Goal: Transaction & Acquisition: Purchase product/service

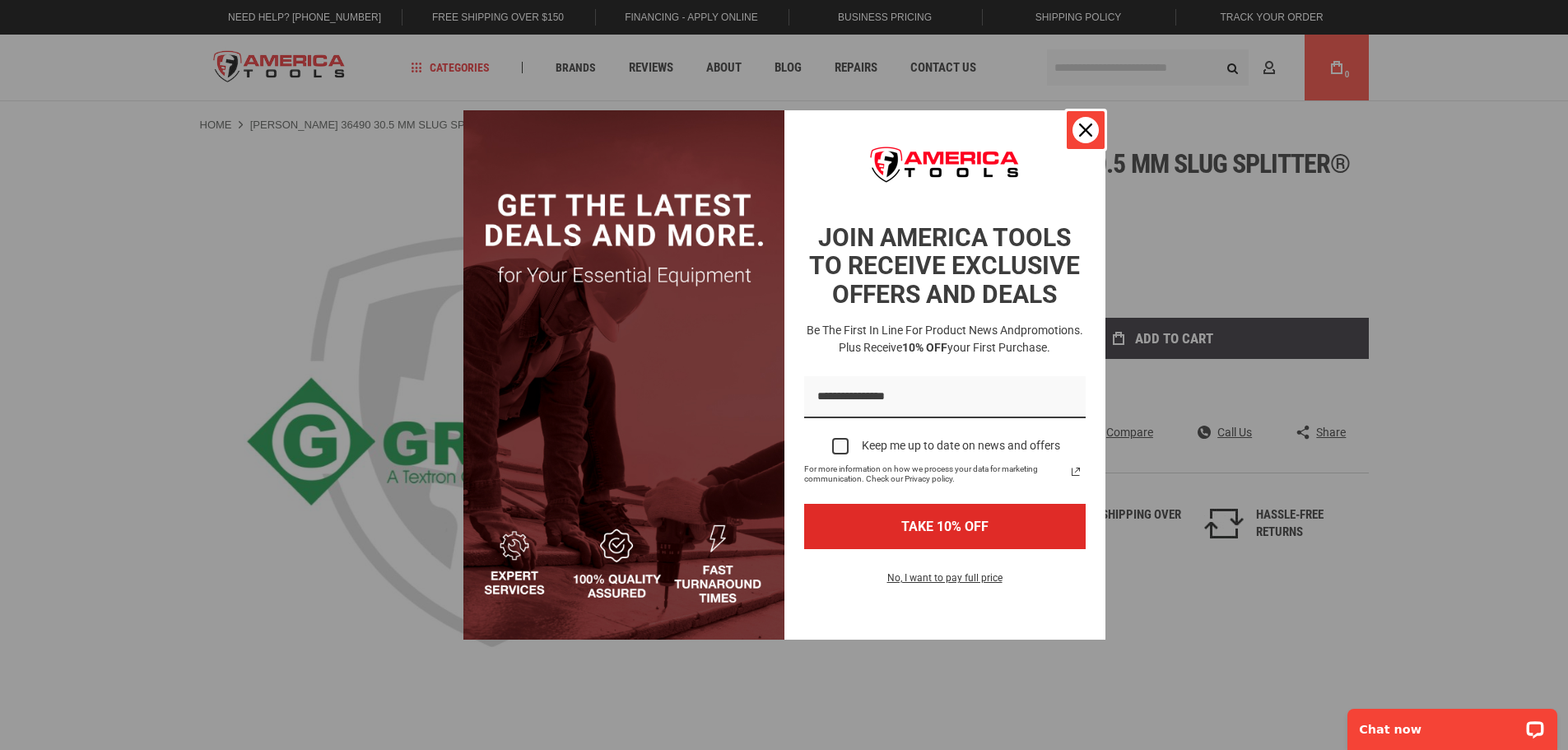
click at [1089, 128] on icon "close icon" at bounding box center [1085, 130] width 13 height 13
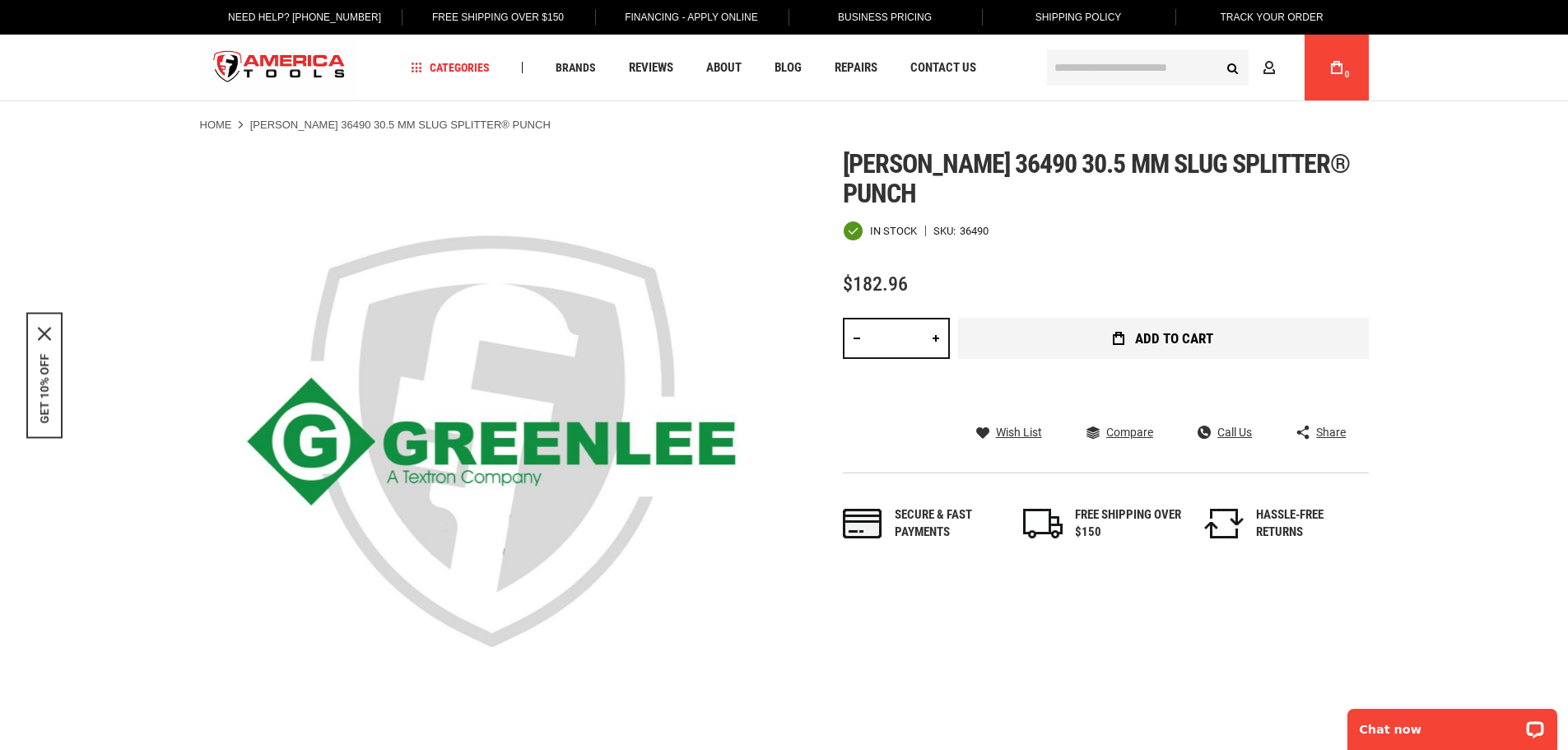
click at [1152, 333] on span "Add to Cart" at bounding box center [1174, 339] width 79 height 14
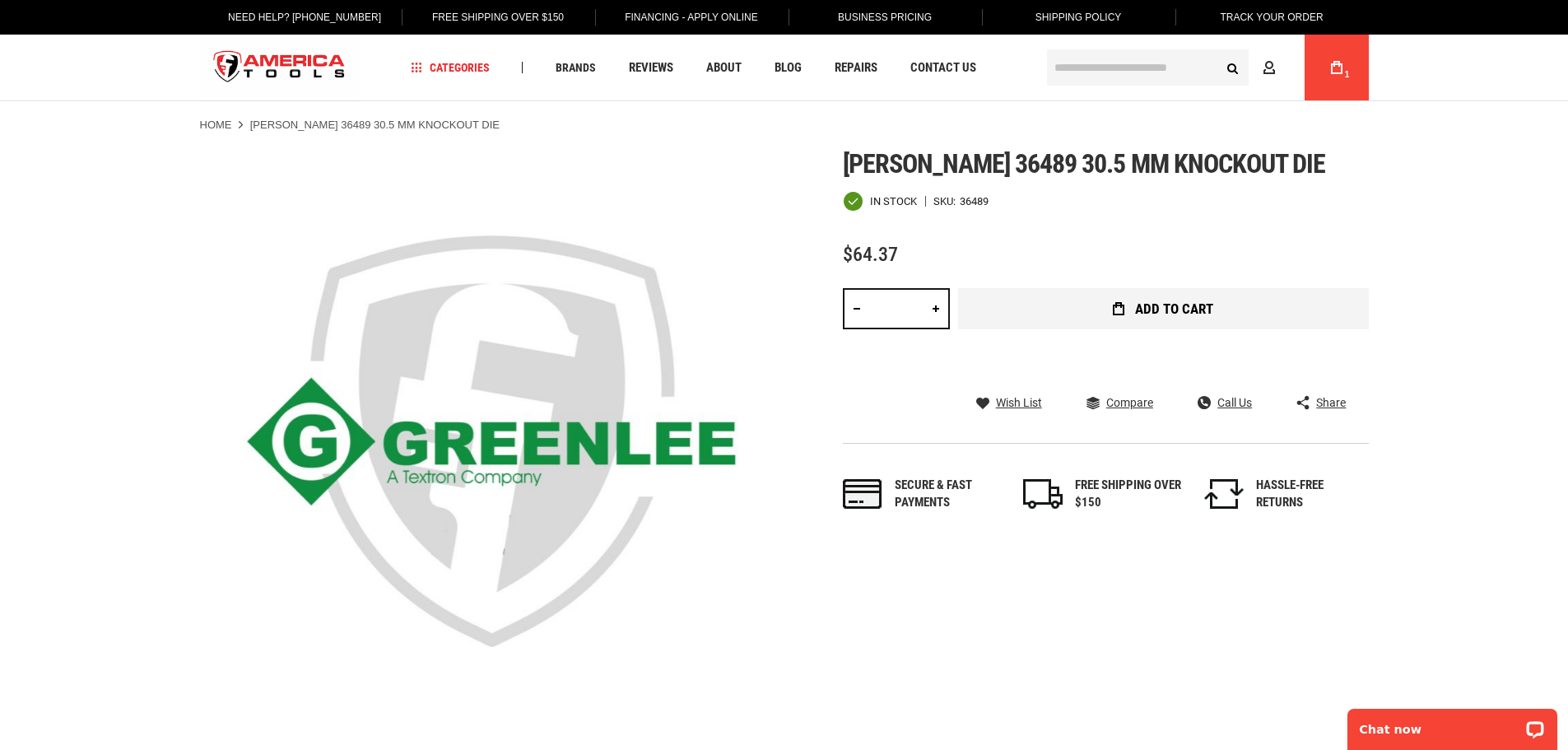
click at [1166, 312] on span "Add to Cart" at bounding box center [1174, 309] width 79 height 14
